Goal: Information Seeking & Learning: Learn about a topic

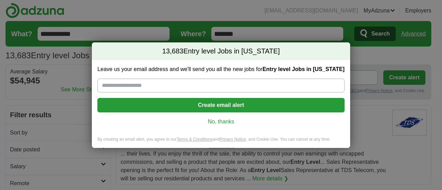
click at [231, 121] on link "No, thanks" at bounding box center [221, 122] width 236 height 8
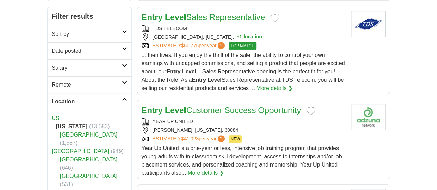
scroll to position [104, 0]
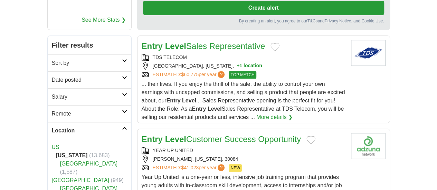
click at [72, 127] on h2 "Location" at bounding box center [87, 131] width 70 height 8
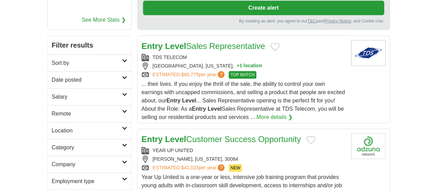
click at [52, 144] on h2 "Category" at bounding box center [87, 148] width 70 height 8
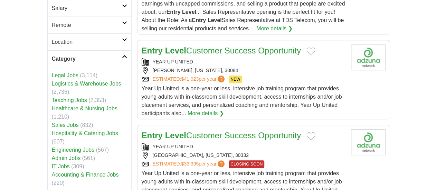
scroll to position [207, 0]
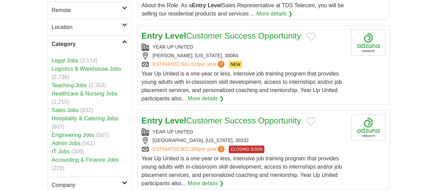
click at [72, 177] on link "Company" at bounding box center [90, 185] width 84 height 17
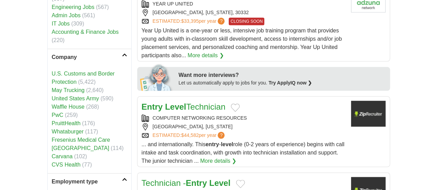
scroll to position [345, 0]
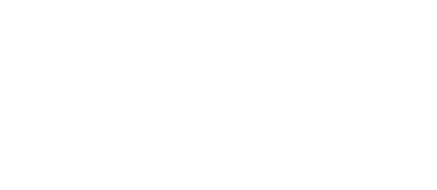
scroll to position [1380, 0]
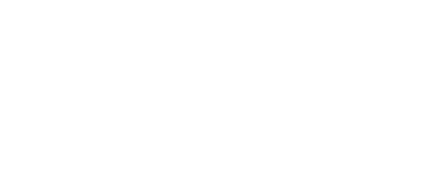
scroll to position [1277, 0]
